Goal: Task Accomplishment & Management: Use online tool/utility

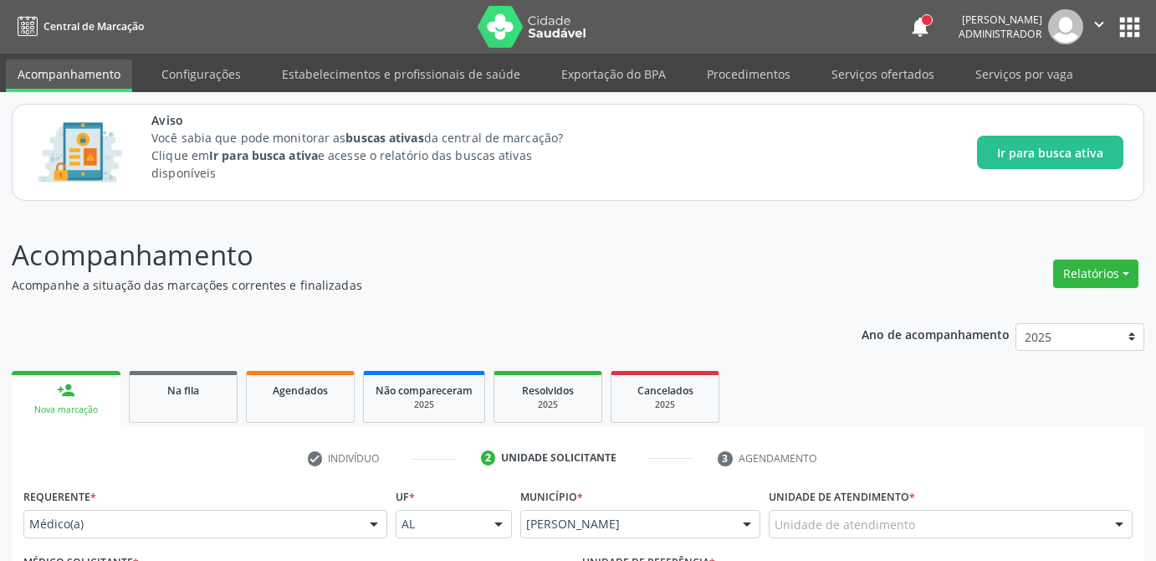
scroll to position [475, 0]
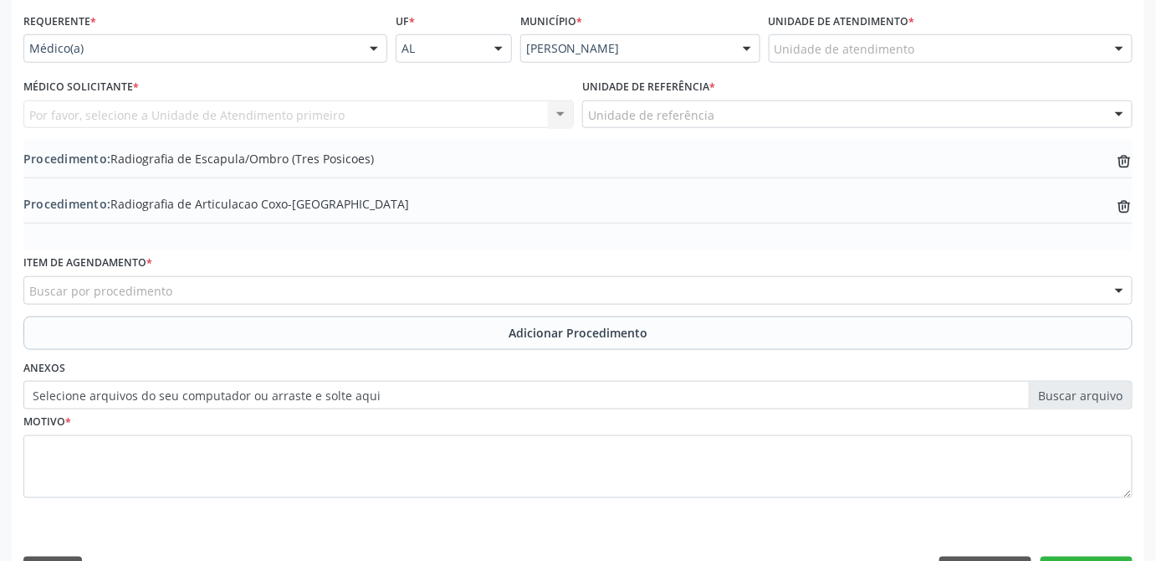
click at [254, 282] on div "Buscar por procedimento" at bounding box center [577, 290] width 1109 height 28
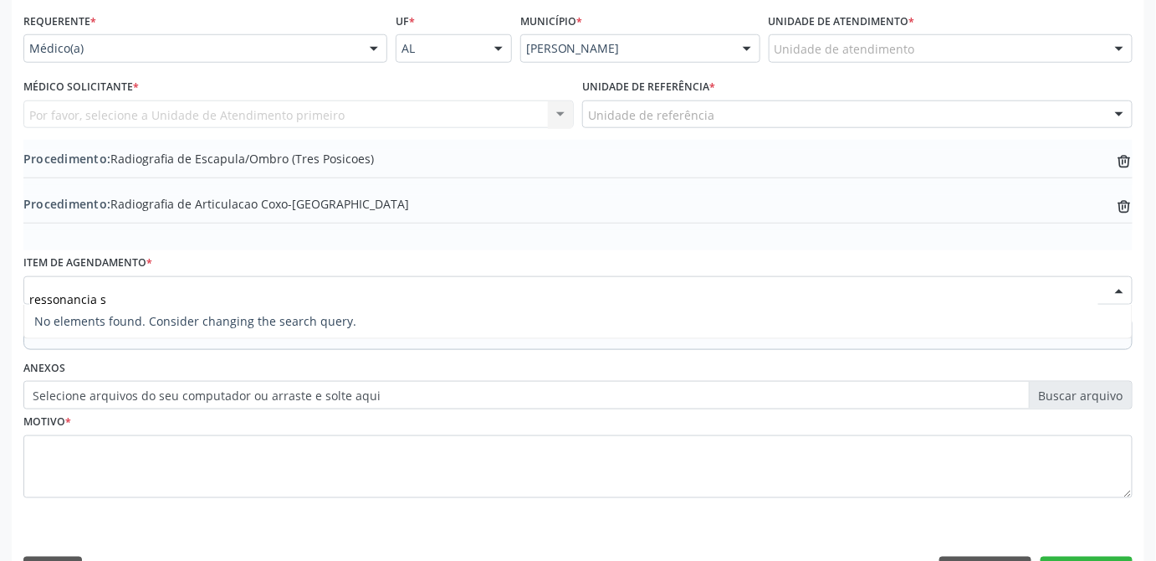
scroll to position [0, 0]
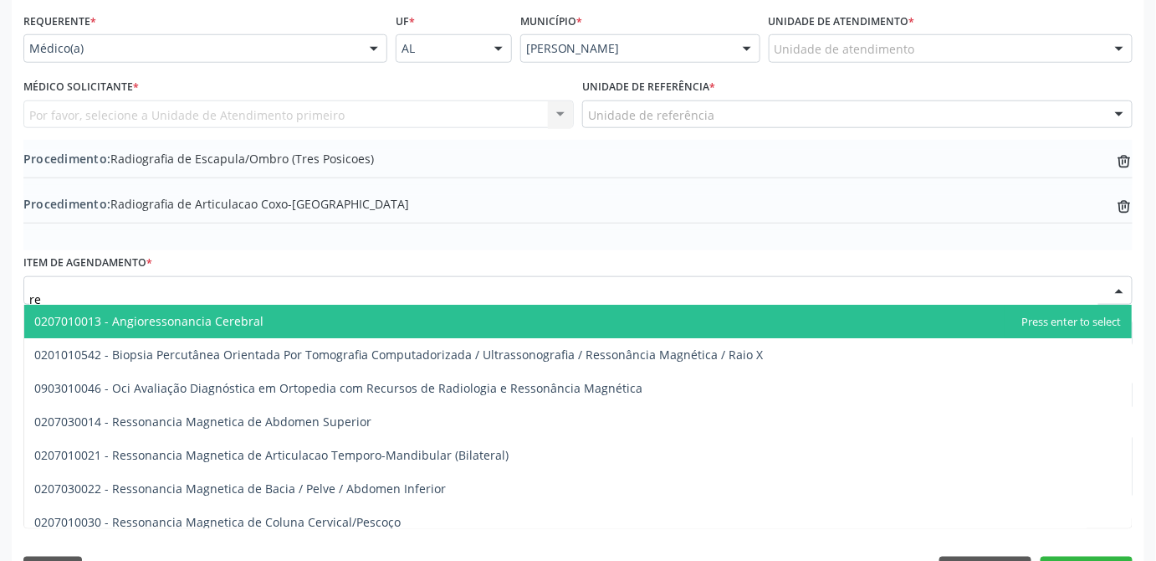
type input "r"
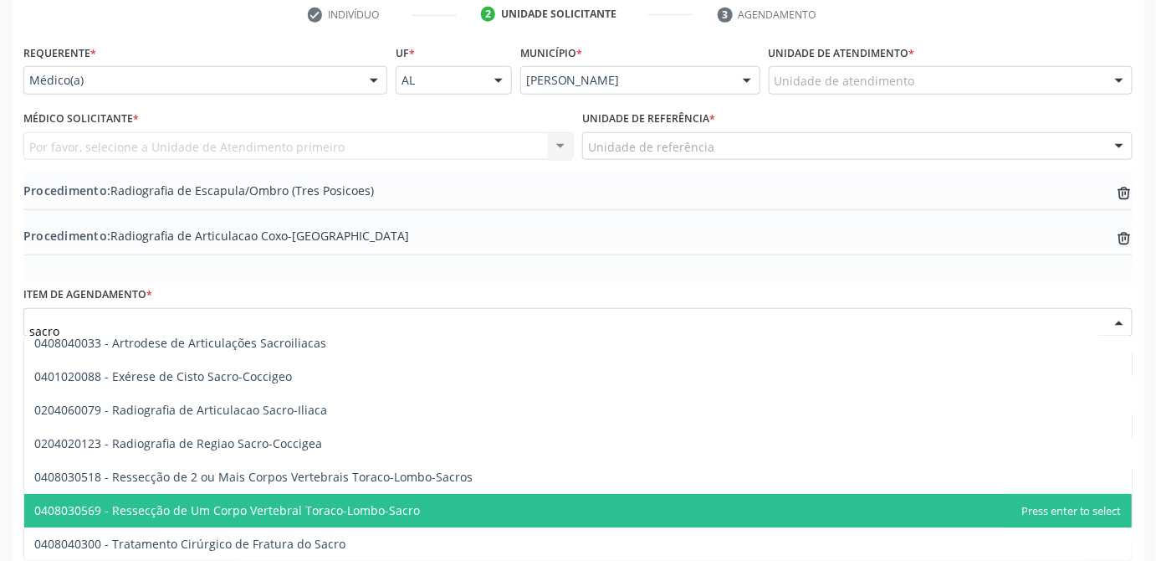
scroll to position [368, 0]
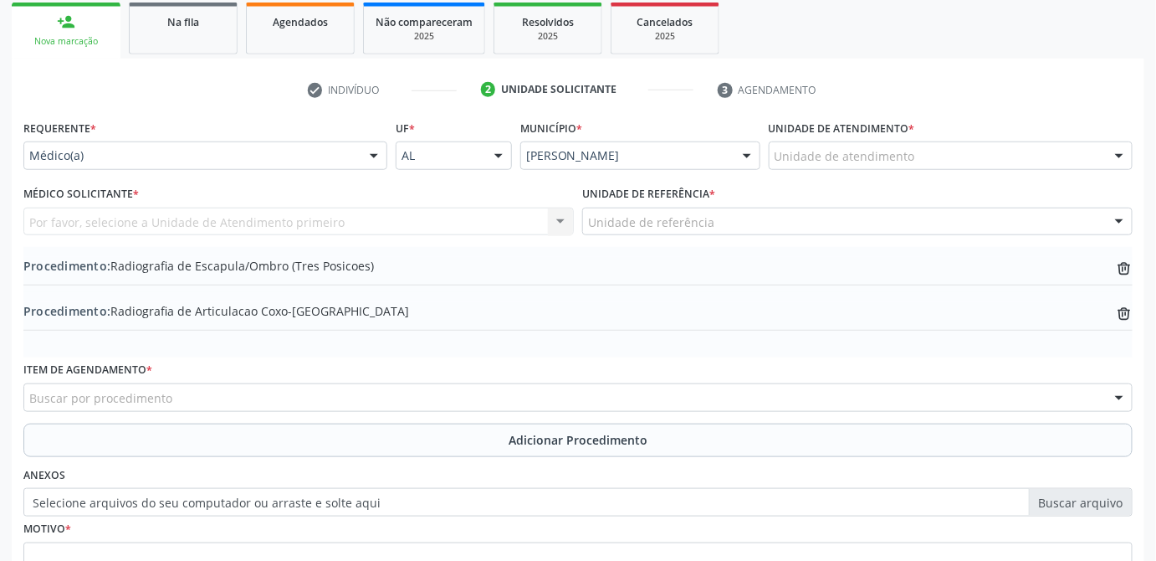
click at [260, 395] on div "Buscar por procedimento" at bounding box center [577, 397] width 1109 height 28
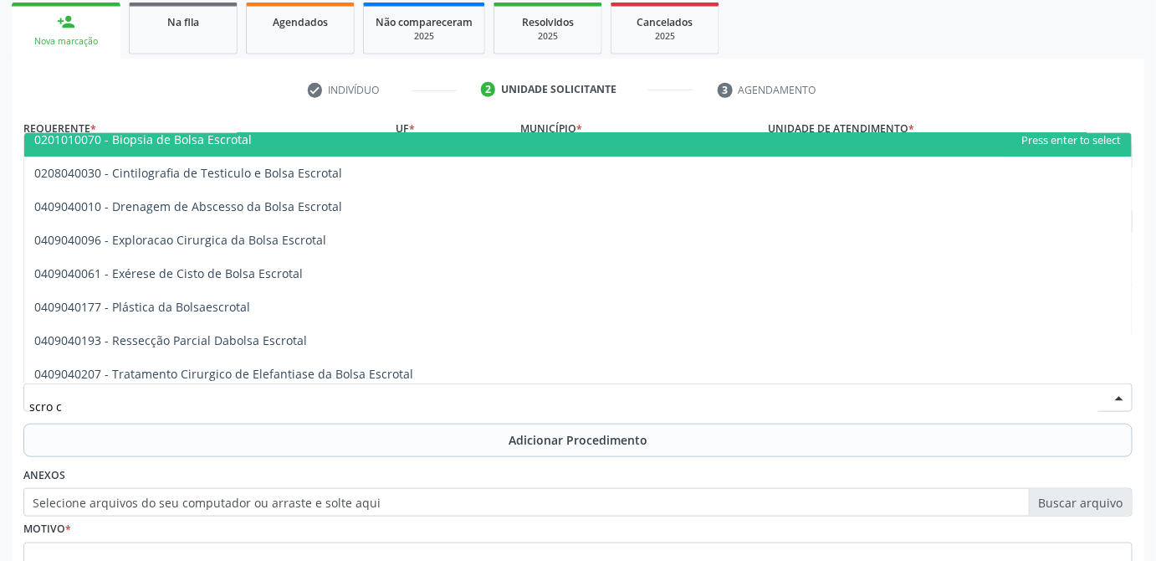
scroll to position [0, 0]
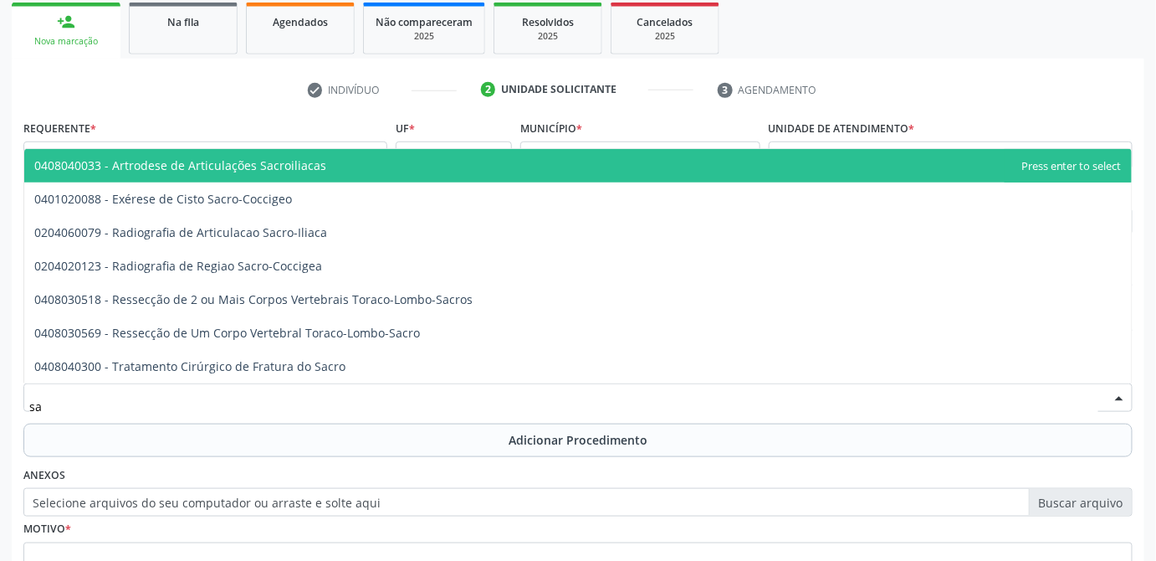
type input "s"
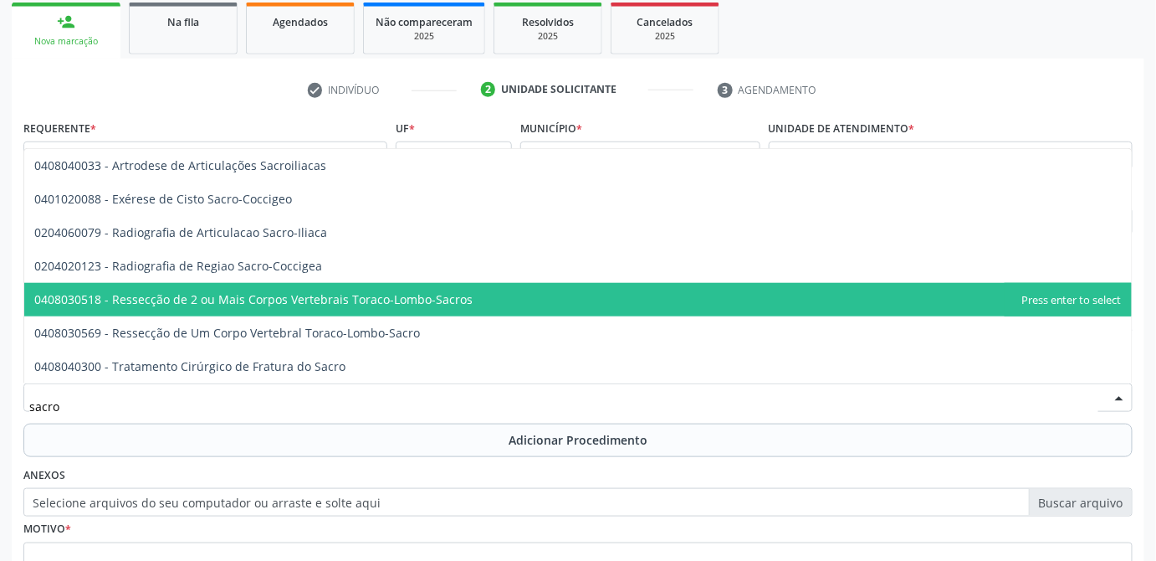
scroll to position [520, 0]
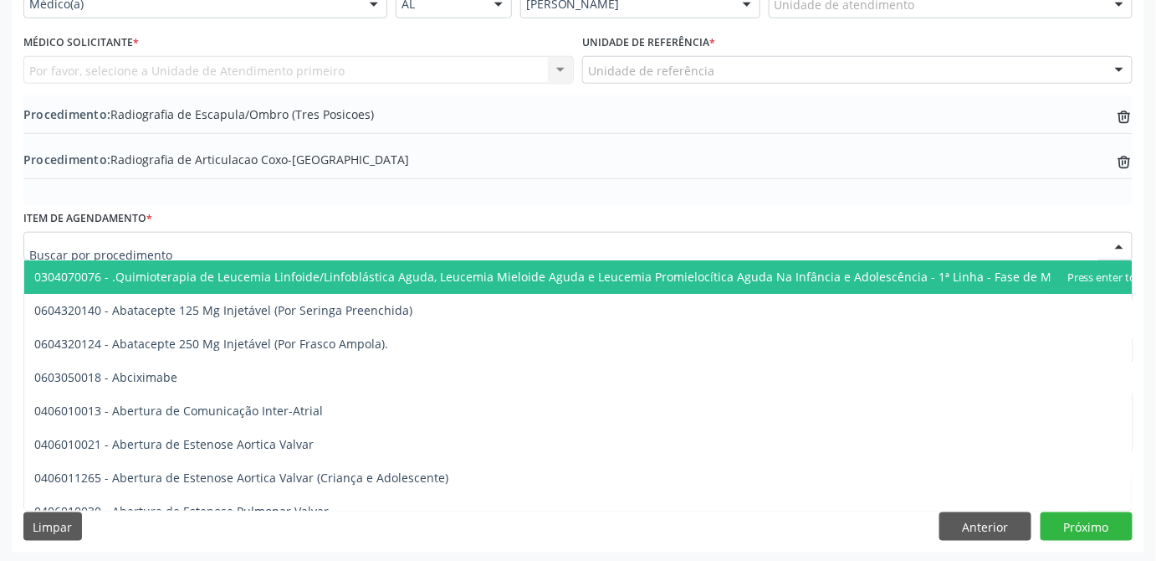
click at [89, 253] on div at bounding box center [577, 246] width 1109 height 28
paste input "40901220"
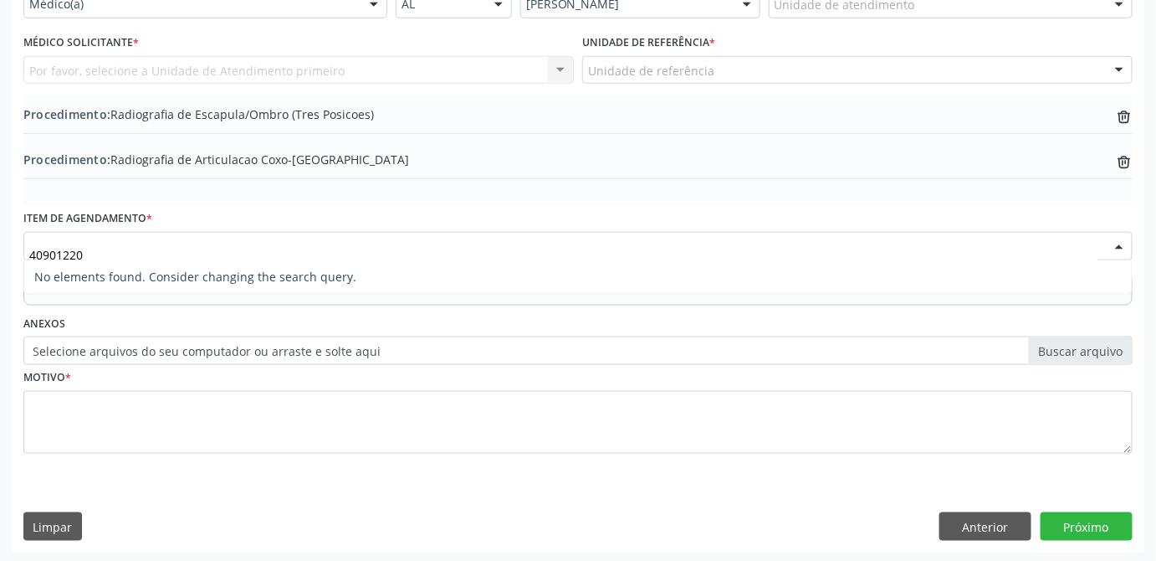
click at [32, 247] on input "40901220" at bounding box center [563, 254] width 1069 height 33
click at [136, 248] on input "040901220" at bounding box center [563, 254] width 1069 height 33
click at [36, 250] on input "040901220" at bounding box center [563, 254] width 1069 height 33
click at [91, 260] on span "No elements found. Consider changing the search query." at bounding box center [578, 276] width 1108 height 33
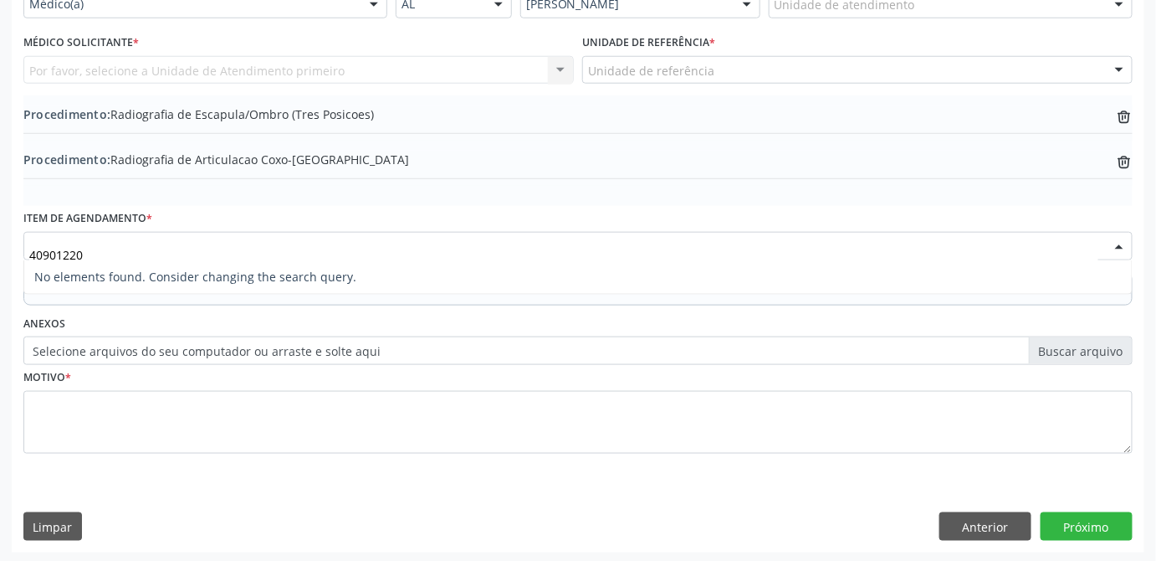
click at [89, 241] on input "40901220" at bounding box center [563, 254] width 1069 height 33
type input "4"
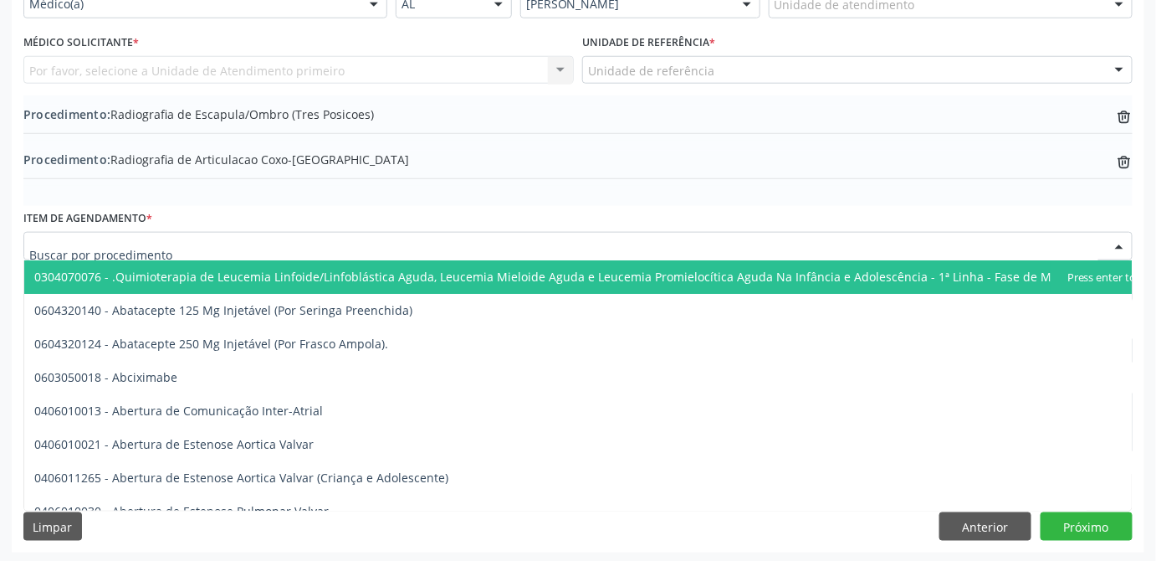
click at [172, 243] on div at bounding box center [577, 246] width 1109 height 28
paste input "41.101.278"
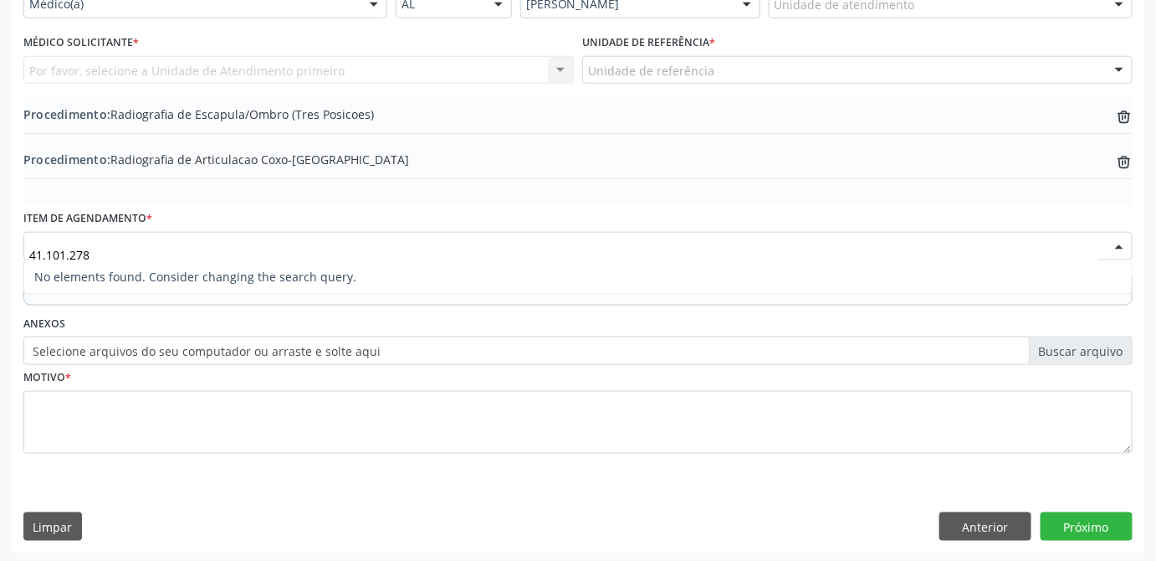
click at [71, 253] on input "41.101.278" at bounding box center [563, 254] width 1069 height 33
click at [45, 254] on input "41.101278" at bounding box center [563, 254] width 1069 height 33
click at [229, 248] on input "41101278" at bounding box center [563, 254] width 1069 height 33
click at [321, 238] on input "41101278" at bounding box center [563, 254] width 1069 height 33
click at [443, 208] on div "Item de agendamento * Buscar por procedimento 0304070076 - .Quimioterapia de Le…" at bounding box center [577, 233] width 1109 height 54
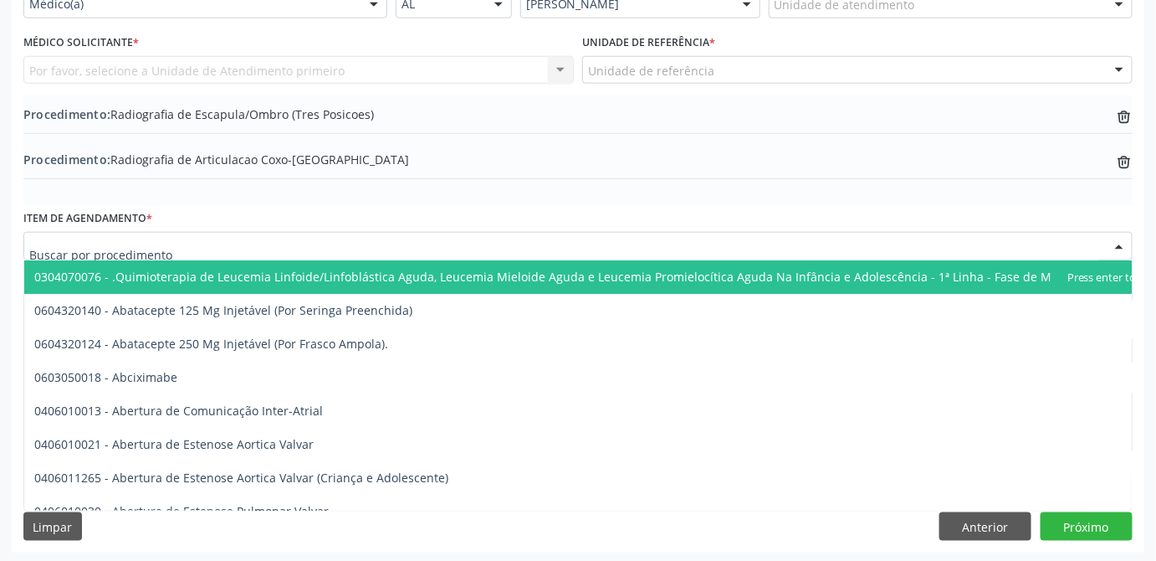
click at [201, 241] on div at bounding box center [577, 246] width 1109 height 28
paste input "40901220"
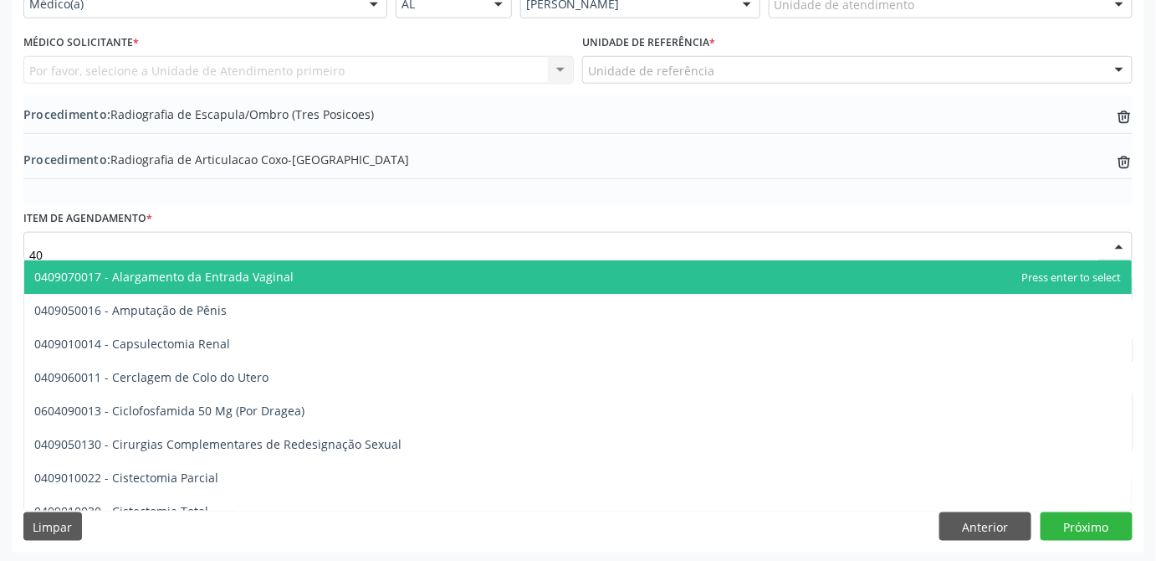
type input "4"
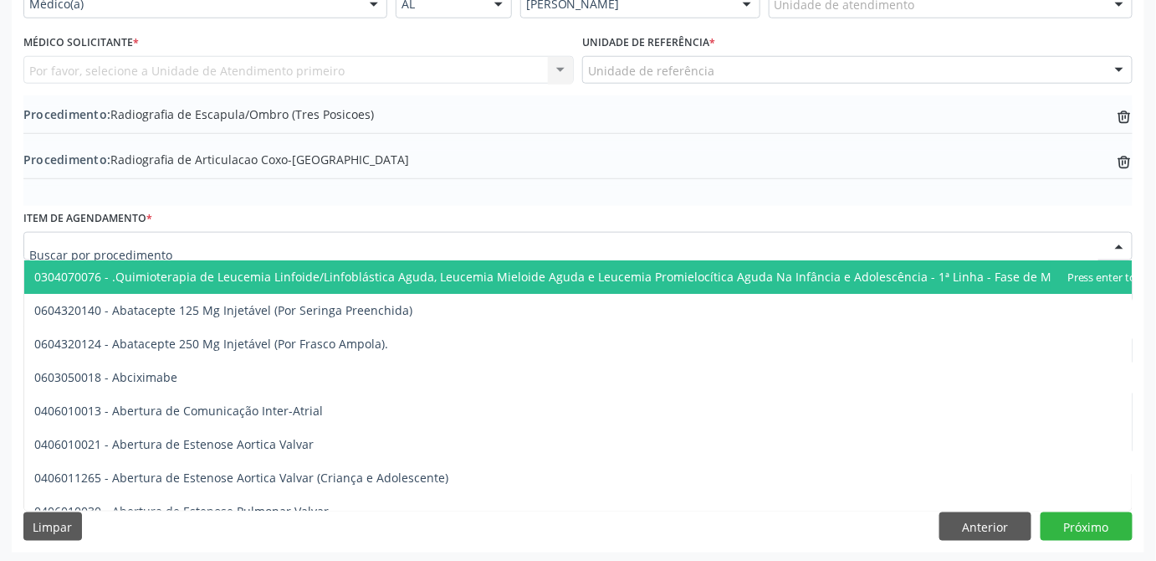
click at [183, 250] on input "text" at bounding box center [563, 254] width 1069 height 33
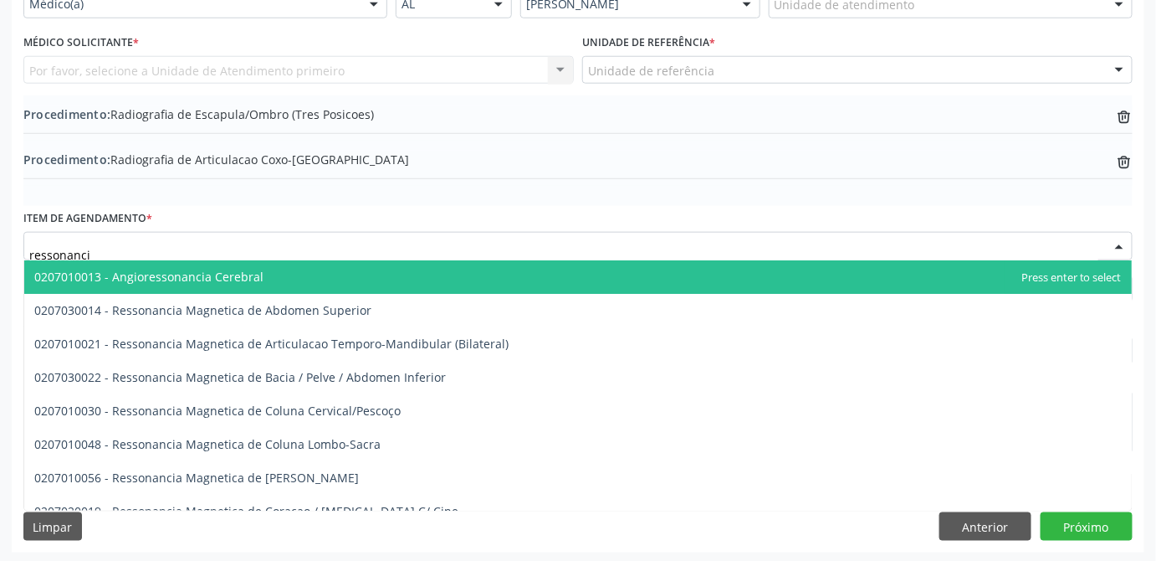
type input "ressonancia"
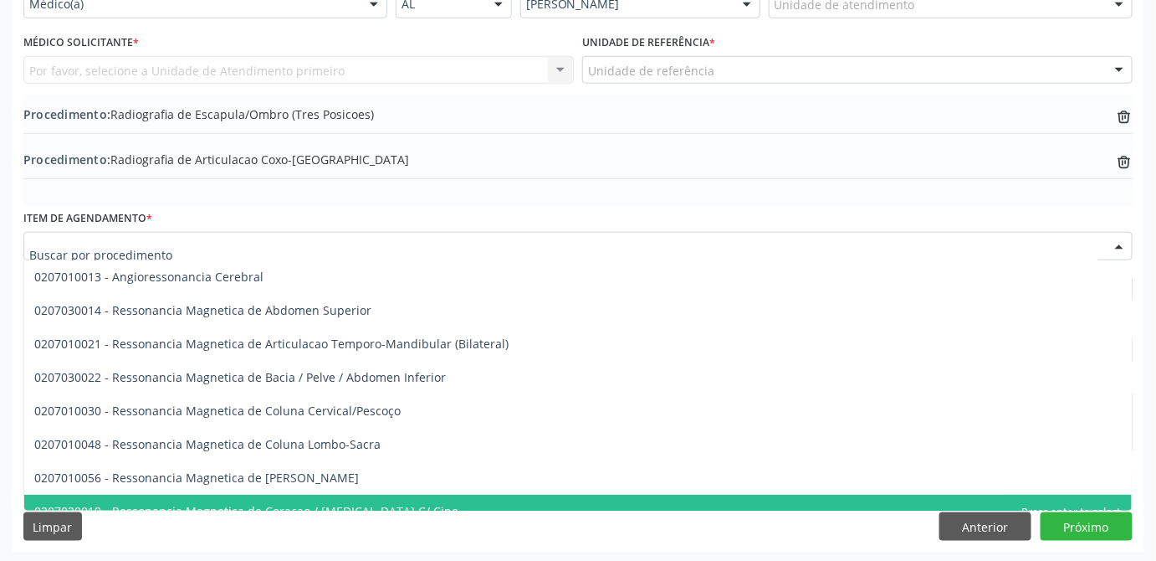
click at [292, 529] on div "Limpar Anterior Próximo" at bounding box center [577, 526] width 1109 height 28
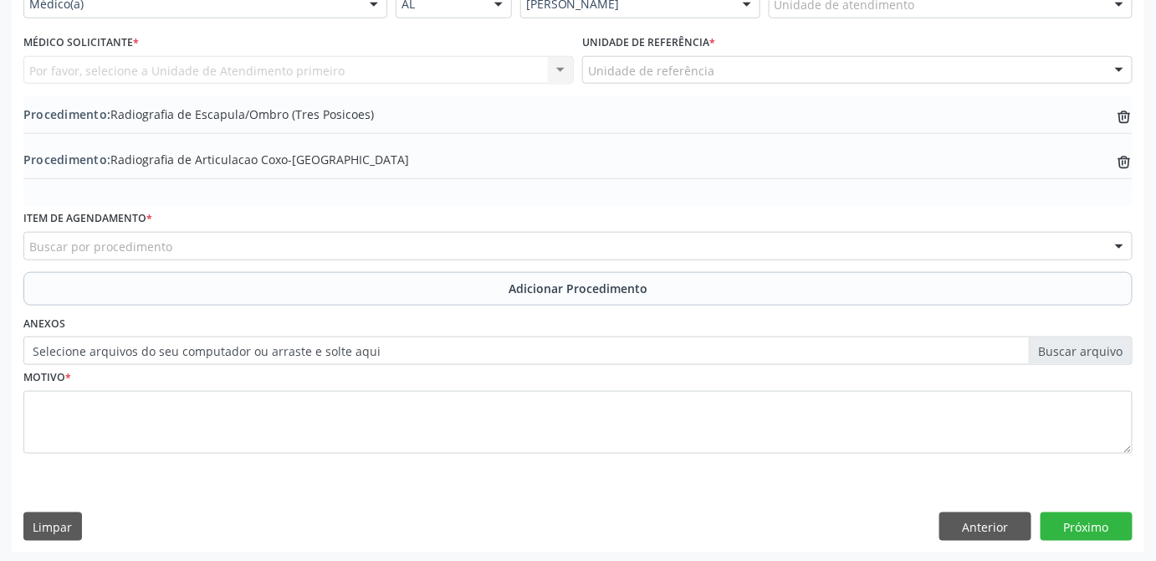
click at [273, 237] on div "Buscar por procedimento" at bounding box center [577, 246] width 1109 height 28
